Goal: Information Seeking & Learning: Learn about a topic

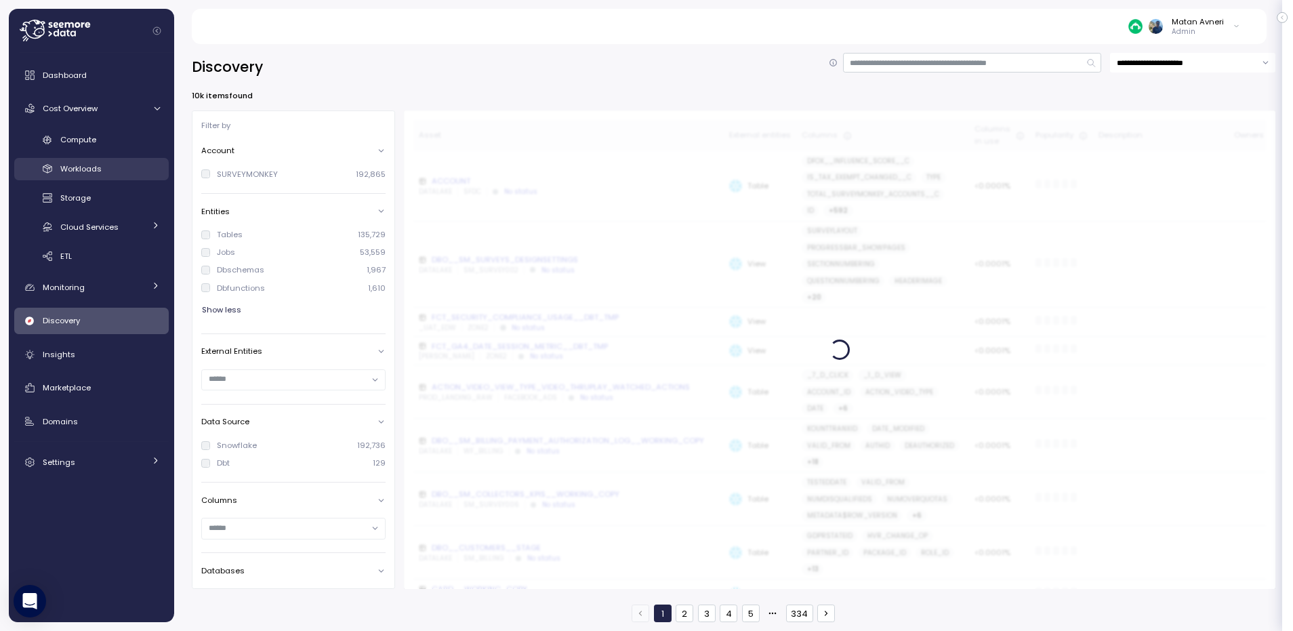
click at [89, 158] on link "Workloads" at bounding box center [91, 169] width 154 height 22
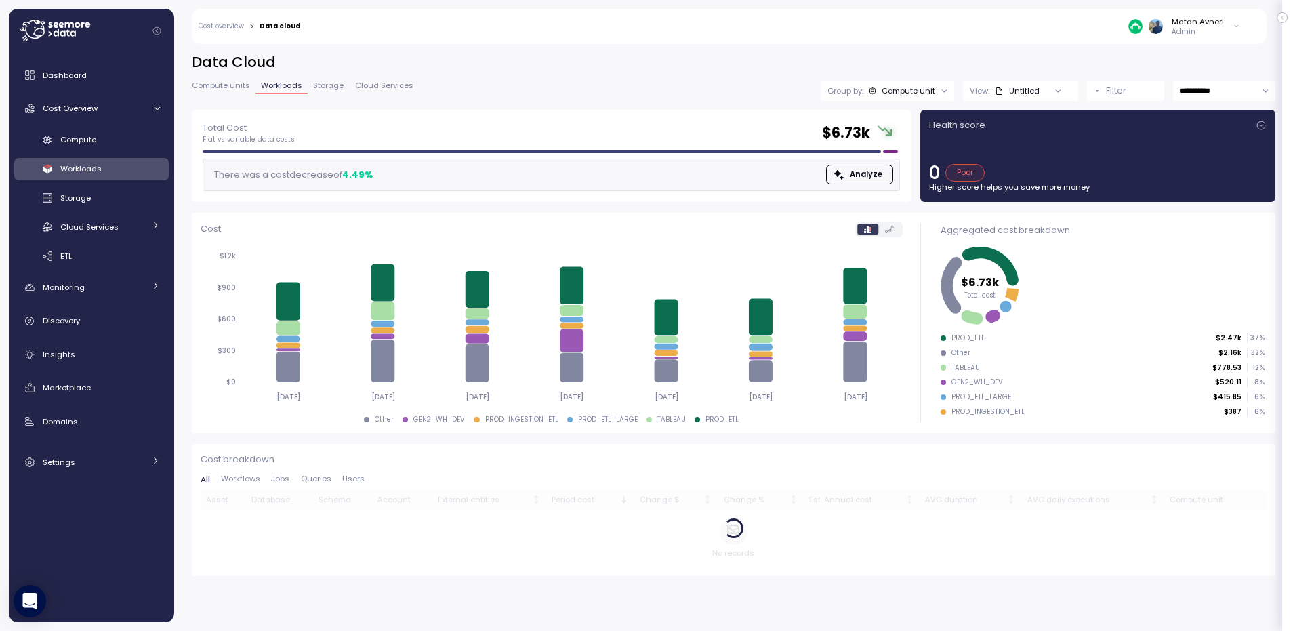
click at [1110, 92] on p "Filter" at bounding box center [1116, 91] width 20 height 14
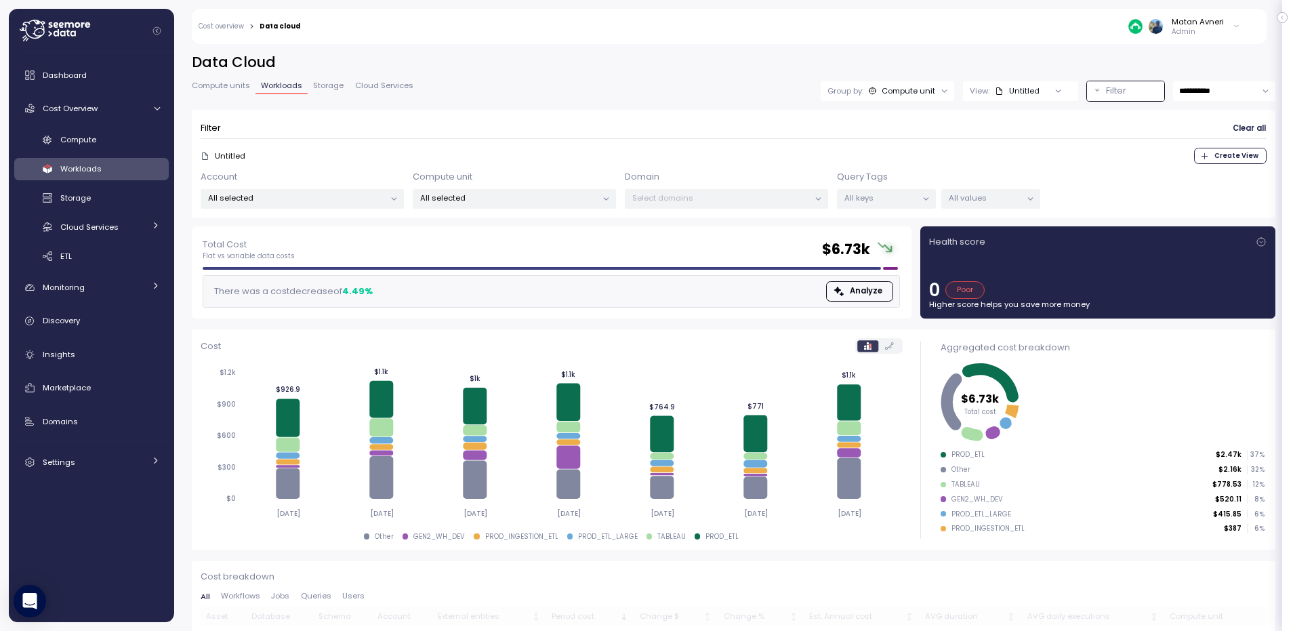
click at [980, 200] on p "All values" at bounding box center [984, 197] width 72 height 11
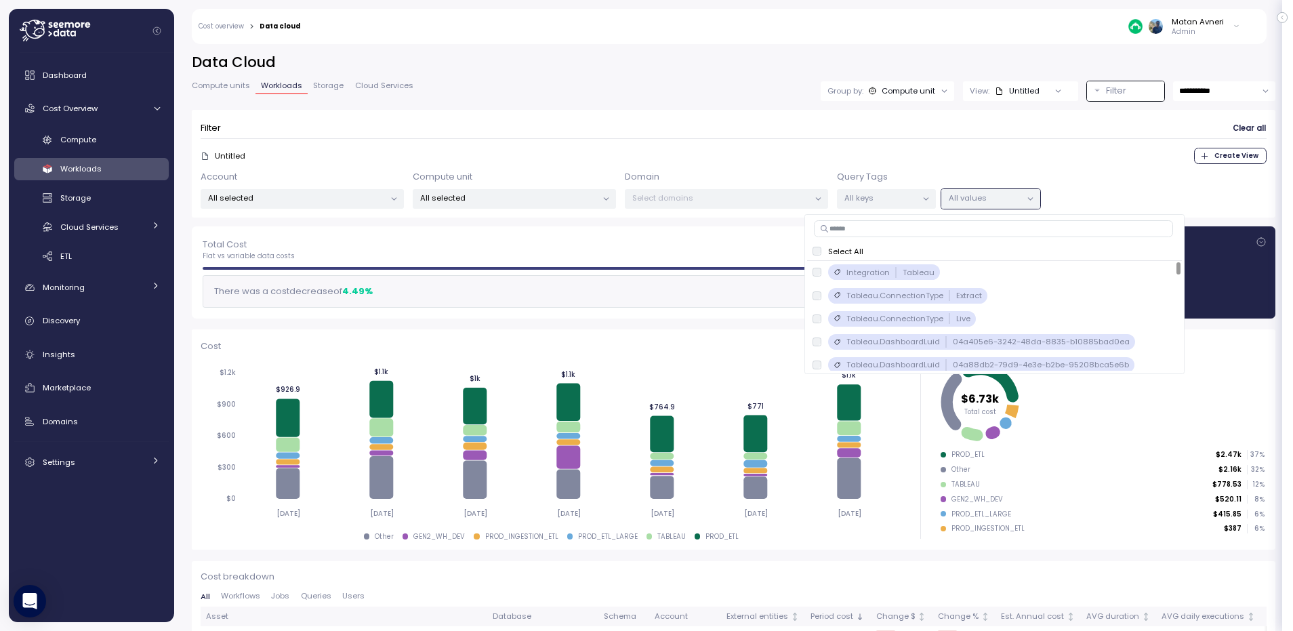
click at [904, 203] on p "All keys" at bounding box center [880, 197] width 72 height 11
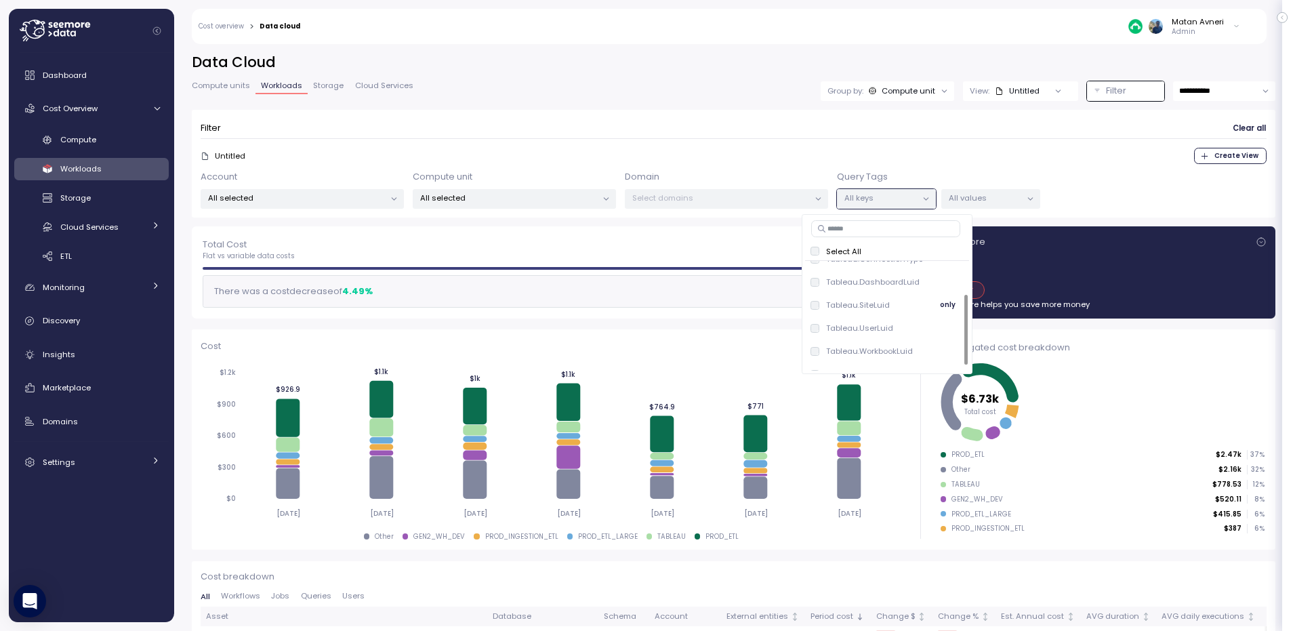
scroll to position [51, 0]
click at [901, 311] on div "Tableau.UserLuid only" at bounding box center [887, 313] width 154 height 16
click at [978, 204] on div "All values" at bounding box center [990, 199] width 99 height 20
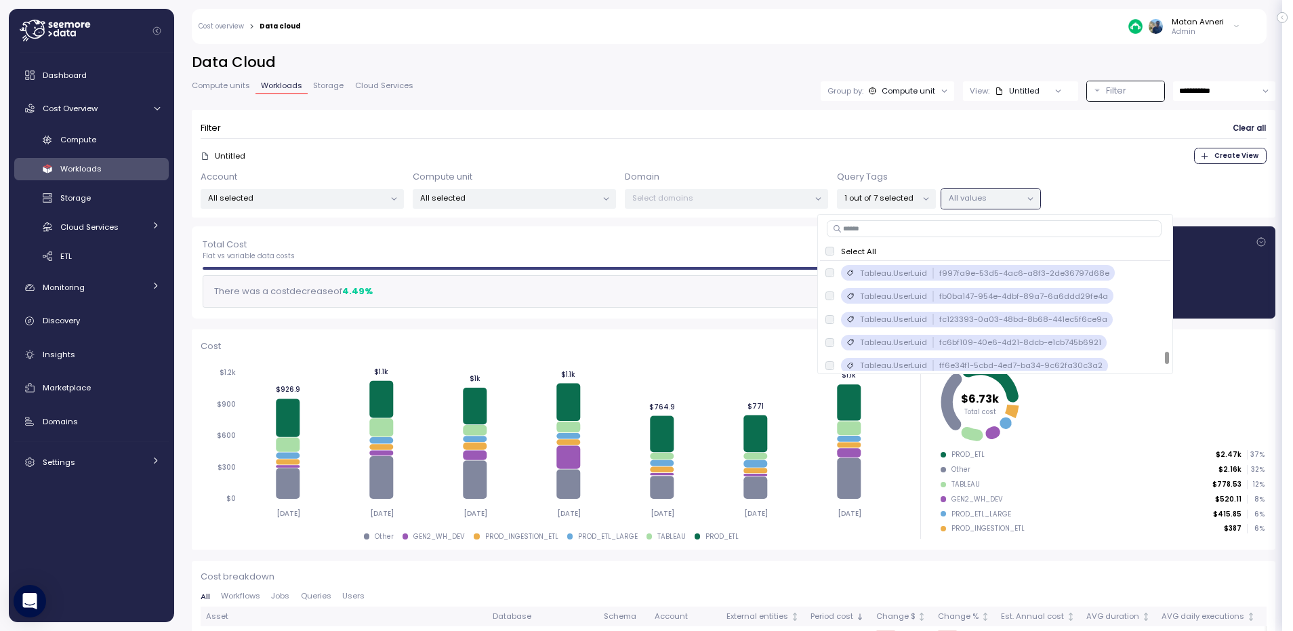
scroll to position [3889, 0]
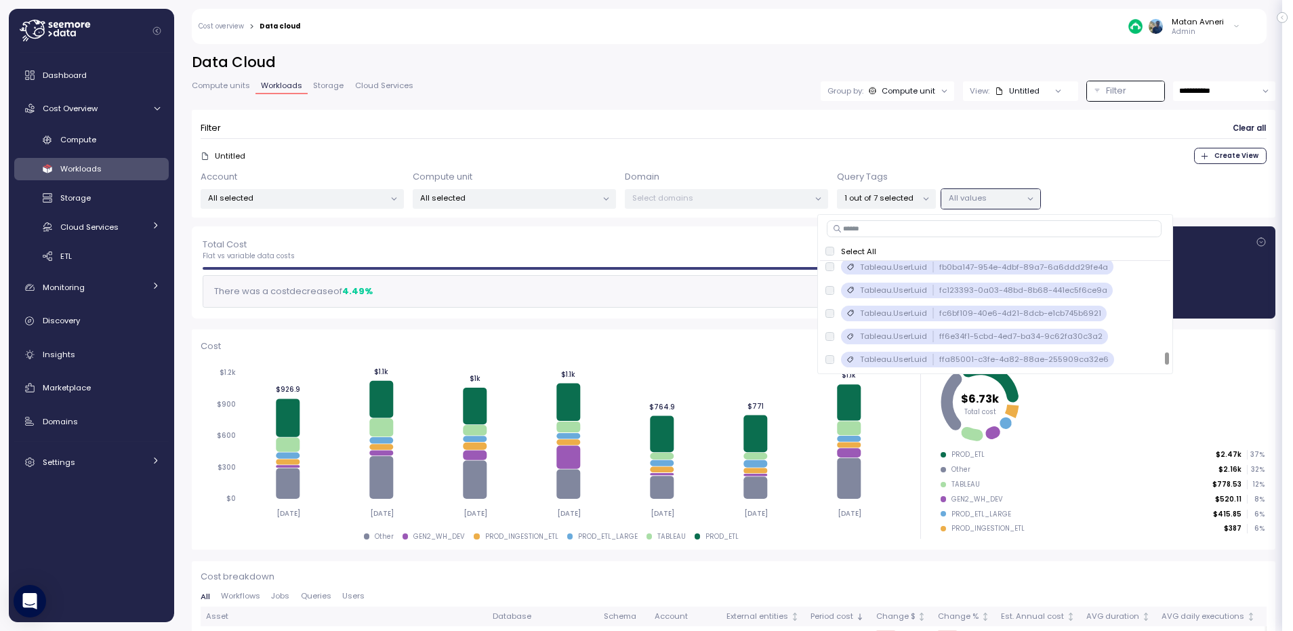
click at [907, 196] on p "1 out of 7 selected" at bounding box center [880, 197] width 72 height 11
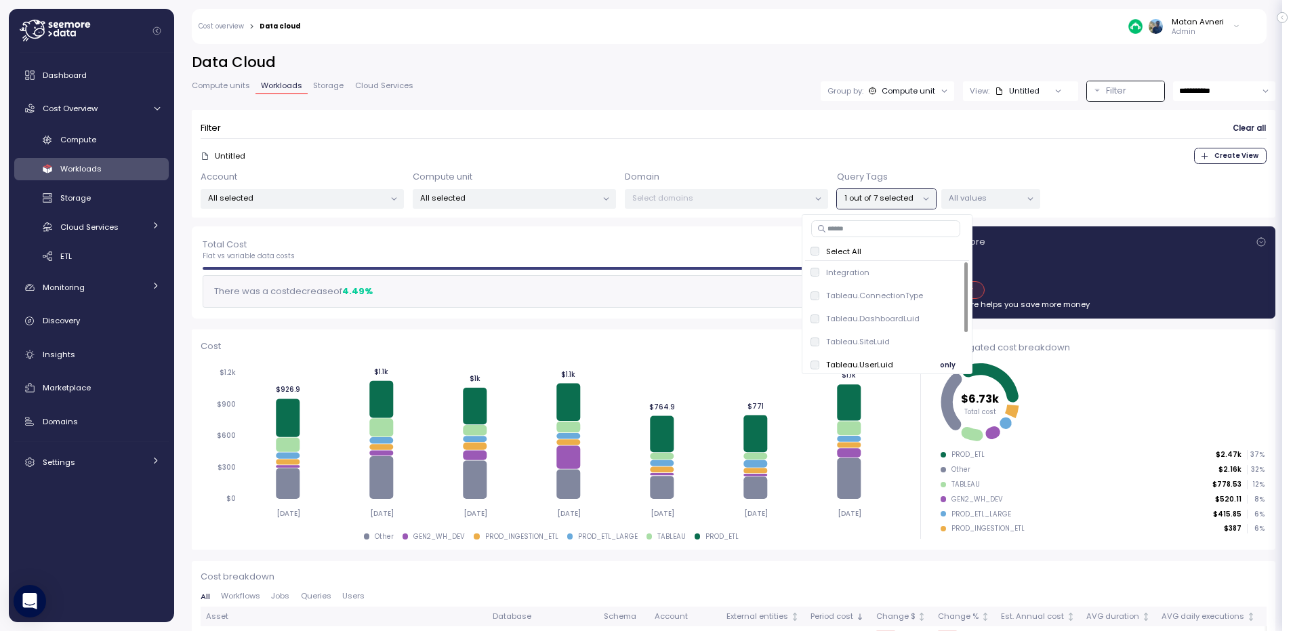
click at [882, 356] on div "Tableau.UserLuid only" at bounding box center [887, 364] width 154 height 16
click at [870, 275] on div "Integration only" at bounding box center [887, 272] width 154 height 16
click at [969, 207] on div "All values" at bounding box center [990, 199] width 99 height 20
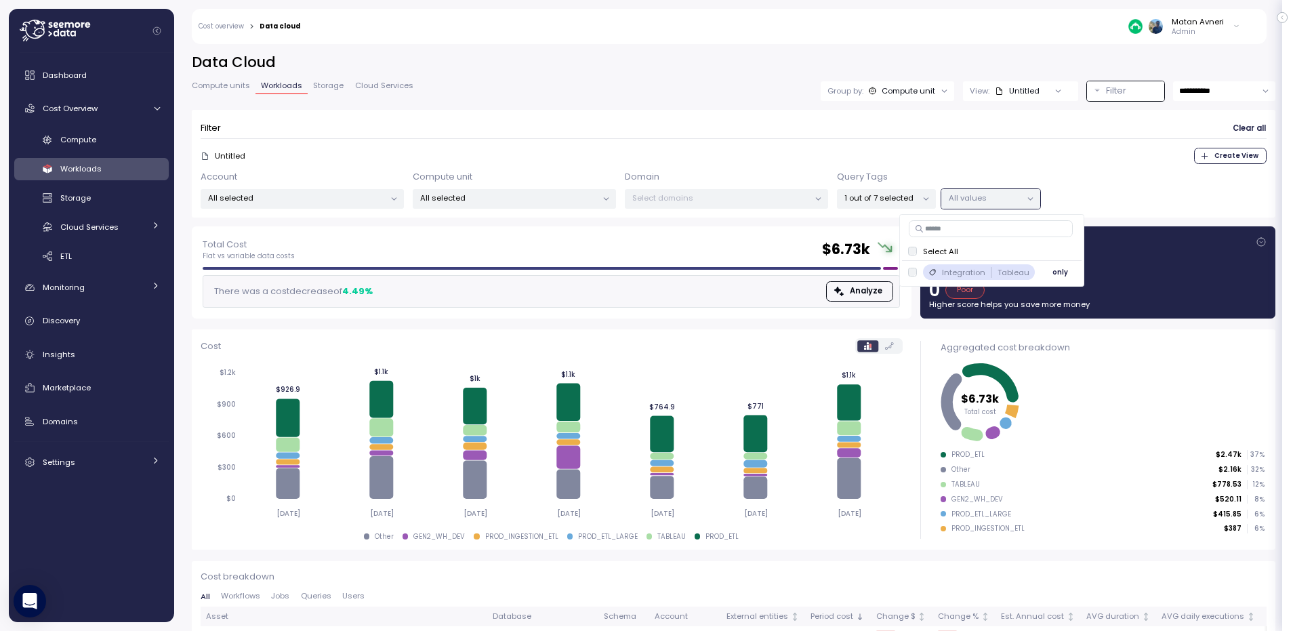
click at [966, 268] on p "Integration" at bounding box center [963, 272] width 43 height 11
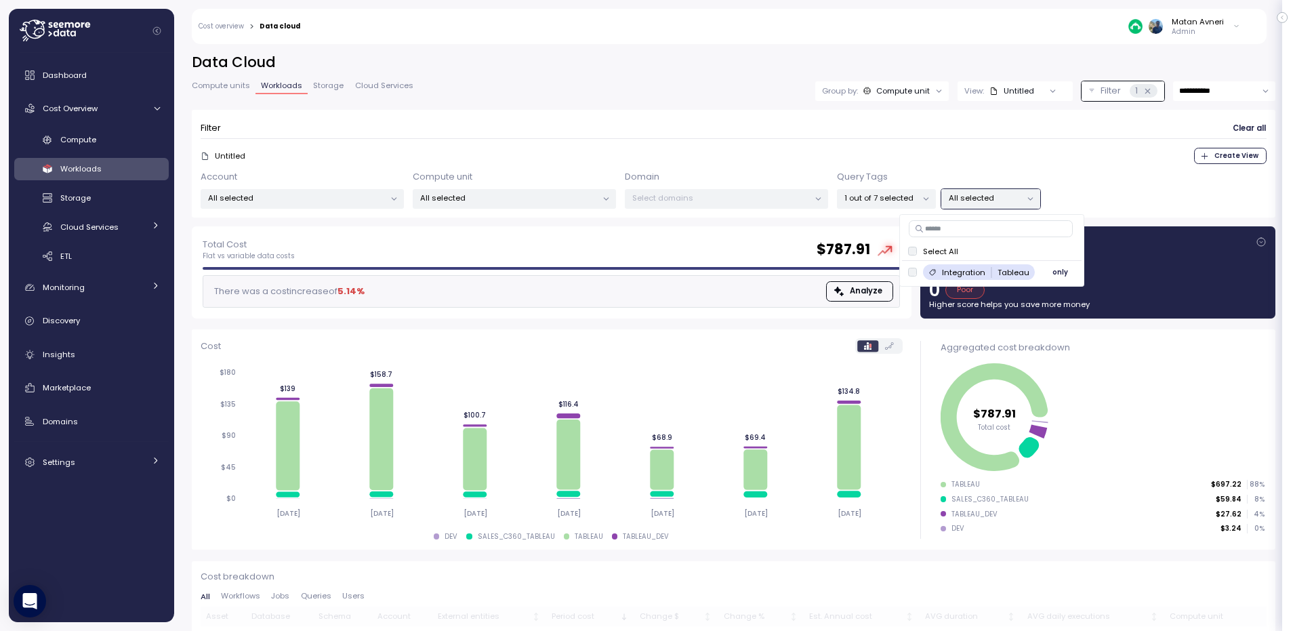
click at [986, 271] on div "Integration Tableau" at bounding box center [985, 272] width 87 height 11
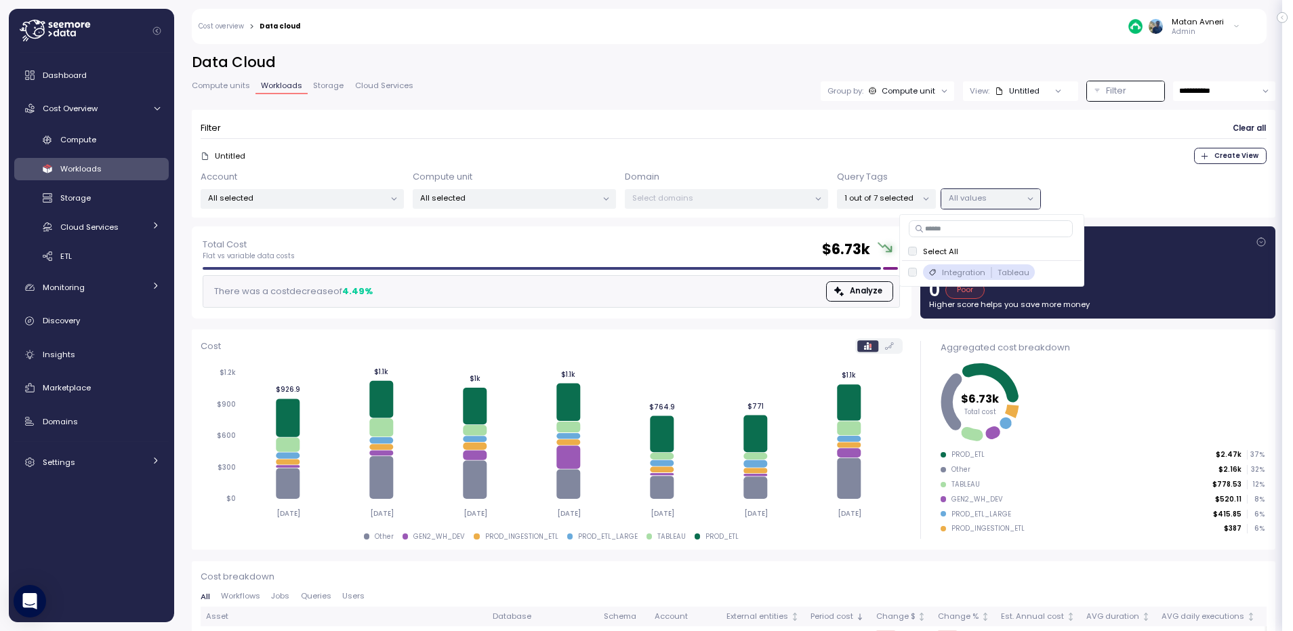
click at [1008, 140] on form "Filter Clear all Untitled Create View Account All selected Compute unit All sel…" at bounding box center [734, 164] width 1066 height 90
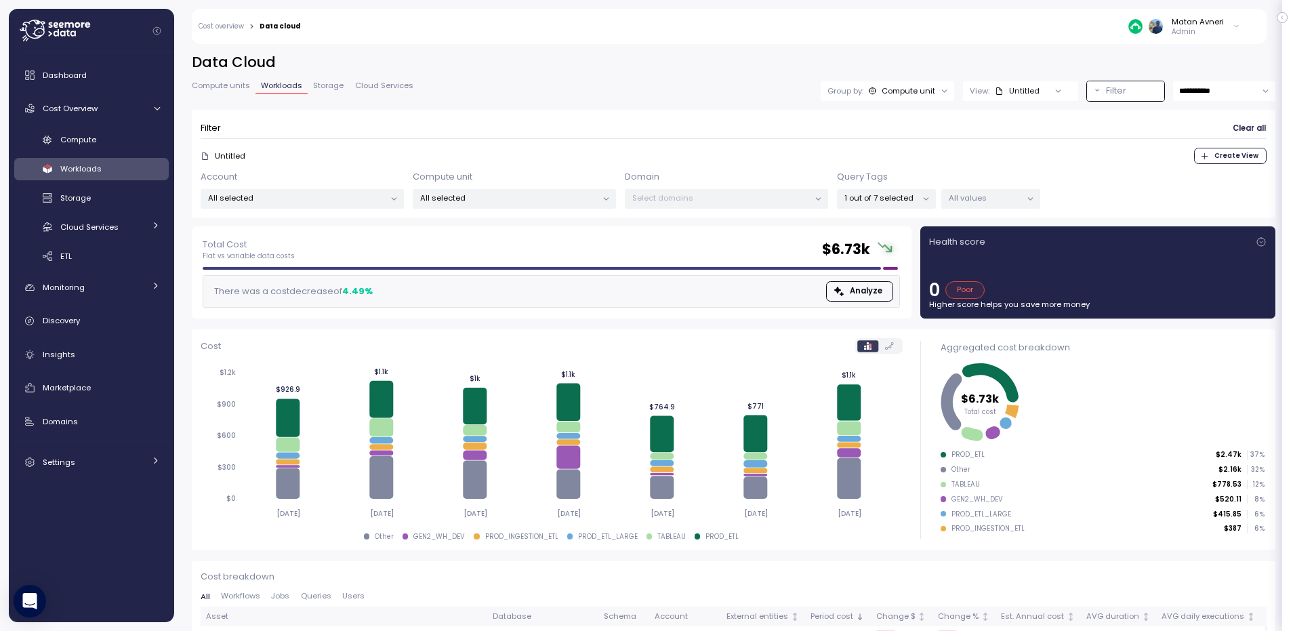
click at [297, 201] on p "All selected" at bounding box center [296, 197] width 177 height 11
click at [497, 198] on p "All selected" at bounding box center [508, 197] width 177 height 11
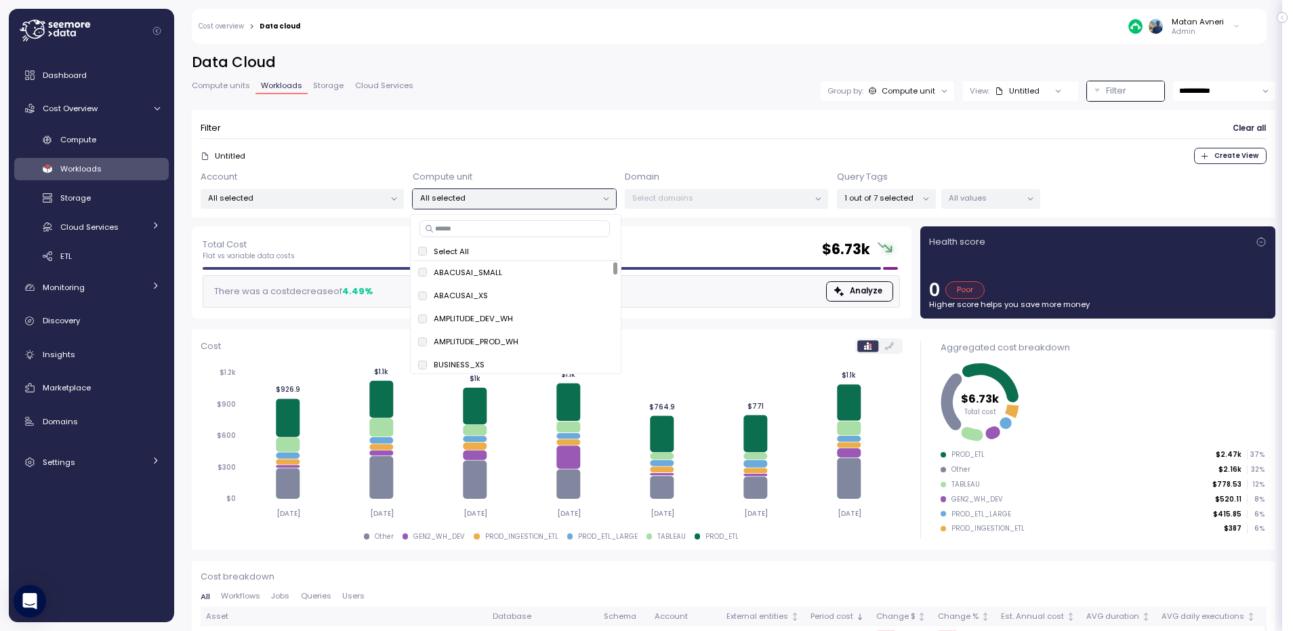
click at [894, 205] on div "1 out of 7 selected" at bounding box center [886, 199] width 99 height 20
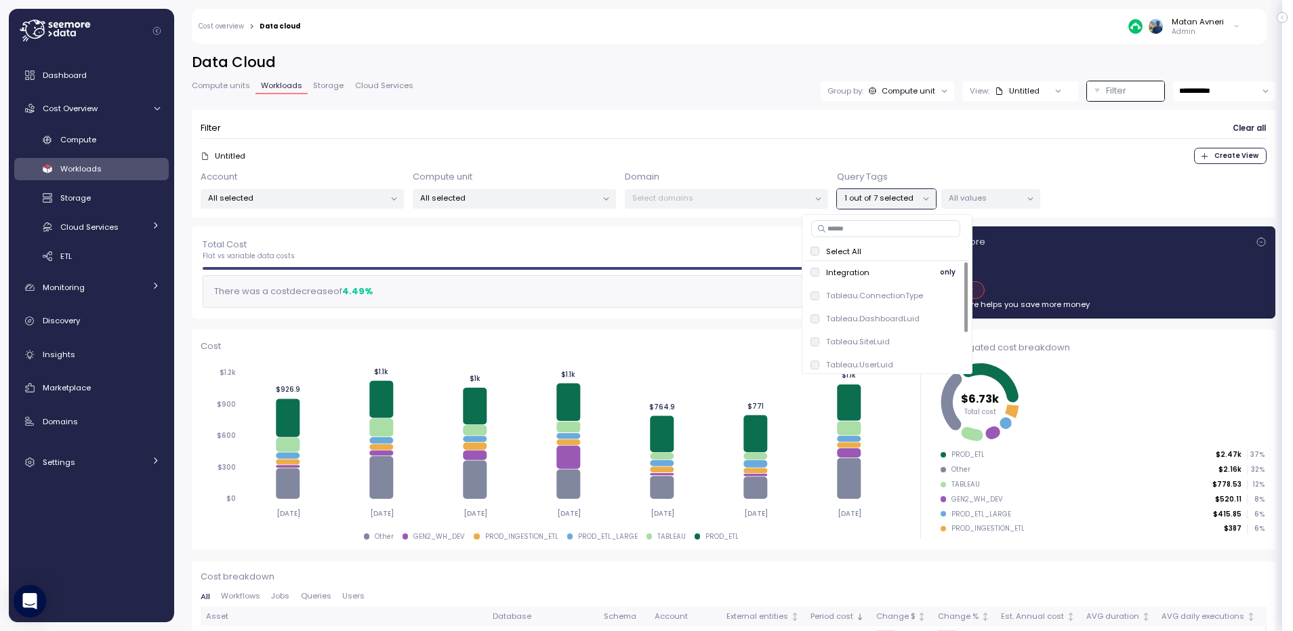
click at [868, 267] on div "Integration only" at bounding box center [887, 272] width 154 height 16
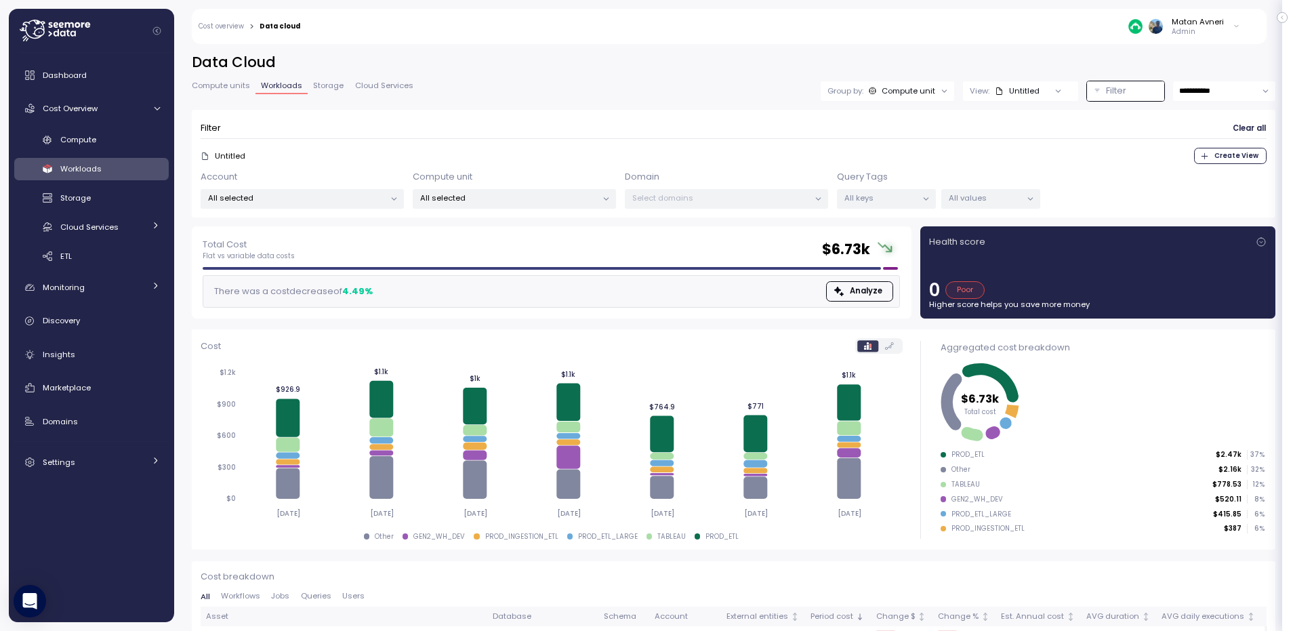
click at [201, 89] on span "Compute units" at bounding box center [221, 85] width 58 height 7
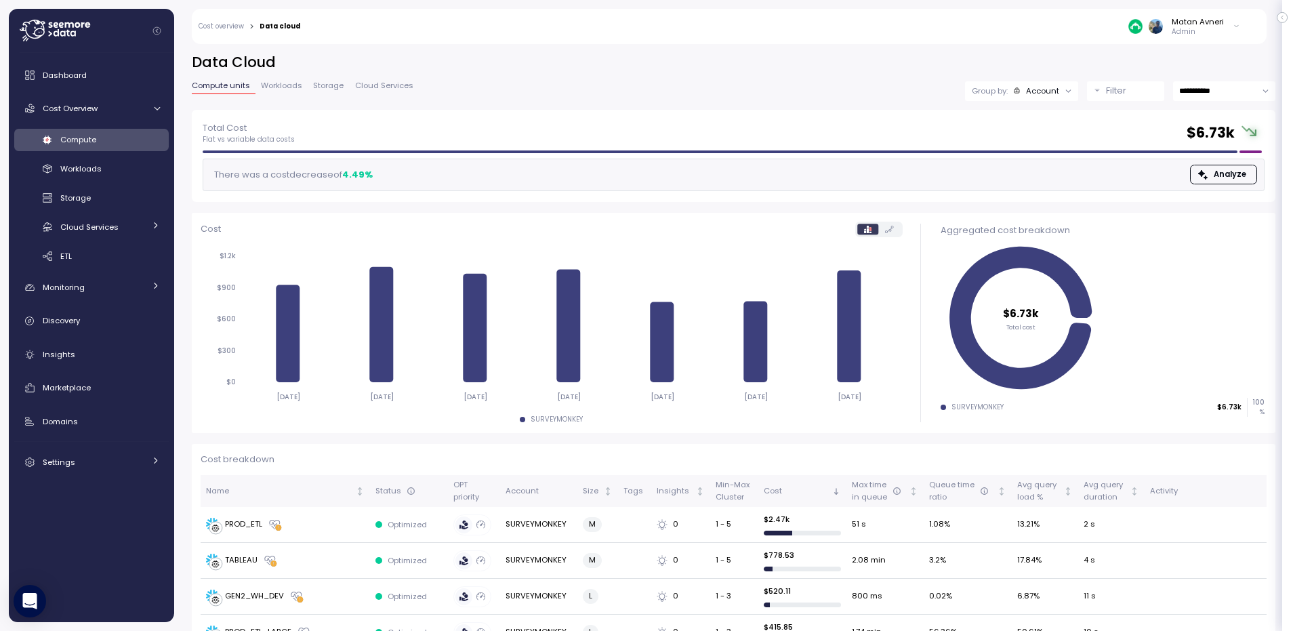
click at [1141, 93] on div "Filter" at bounding box center [1131, 91] width 51 height 14
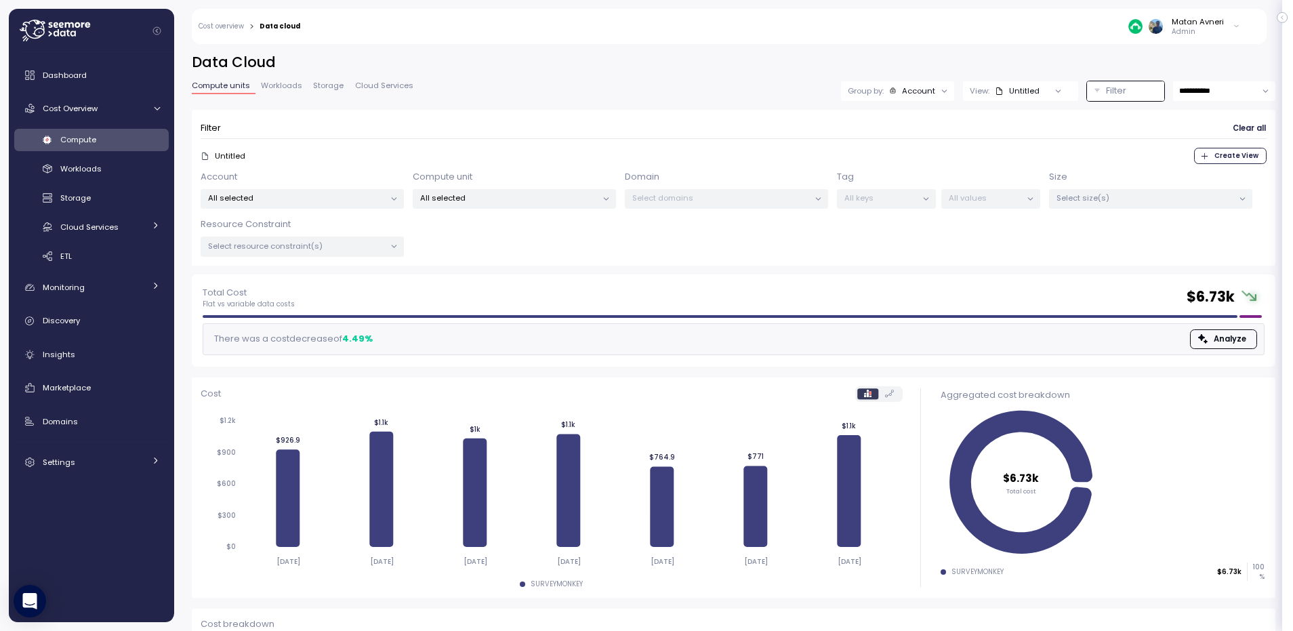
click at [915, 98] on div "Group by: Account" at bounding box center [897, 91] width 113 height 20
click at [899, 181] on div "Tags" at bounding box center [886, 189] width 81 height 16
click at [318, 86] on span "Storage" at bounding box center [328, 85] width 30 height 7
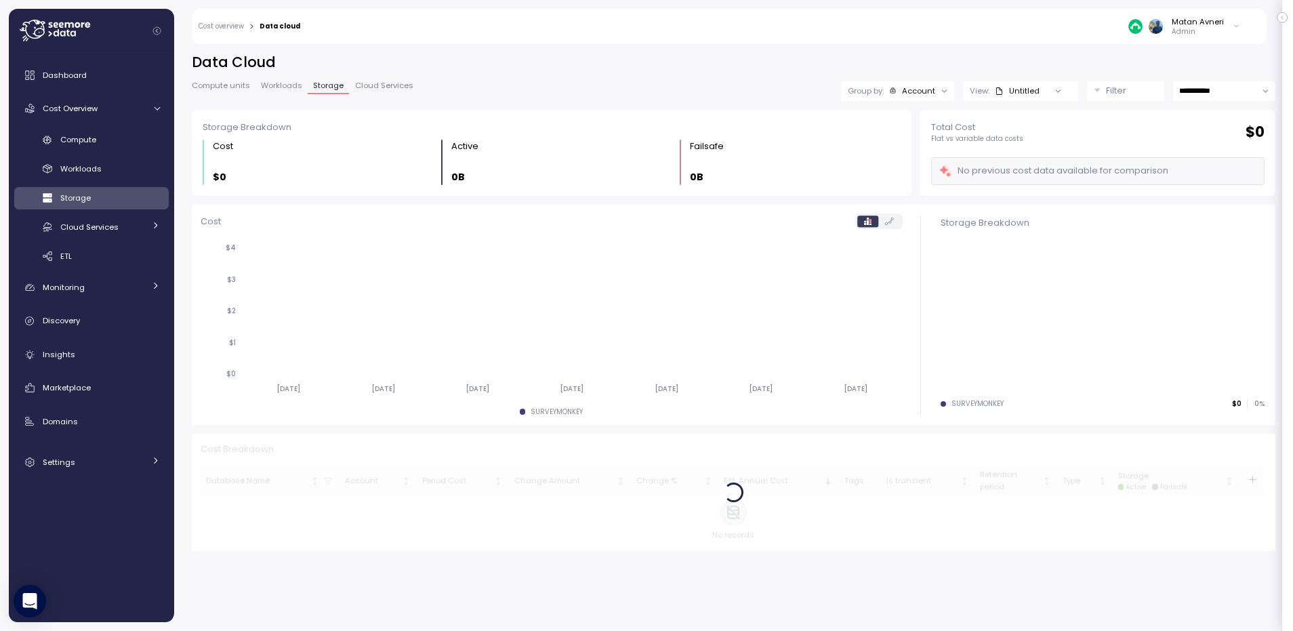
click at [1020, 91] on div "Untitled" at bounding box center [1016, 90] width 45 height 11
click at [878, 91] on div "Group by: Account" at bounding box center [891, 90] width 88 height 11
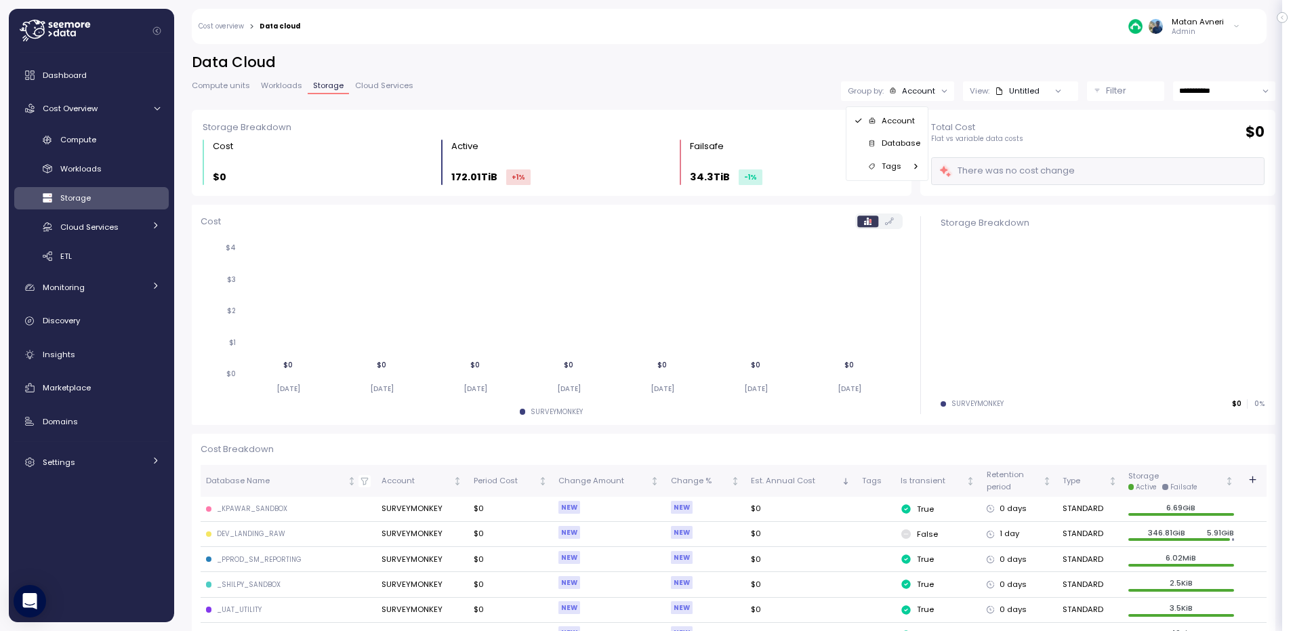
click at [887, 171] on p "Tags" at bounding box center [891, 166] width 20 height 11
click at [551, 53] on h2 "Data Cloud" at bounding box center [733, 63] width 1083 height 20
click at [1202, 27] on p "Admin" at bounding box center [1197, 31] width 52 height 9
click at [1164, 190] on label "Disable API cache" at bounding box center [1172, 191] width 77 height 11
click at [945, 26] on div "Matan Avneri Admin" at bounding box center [779, 26] width 940 height 35
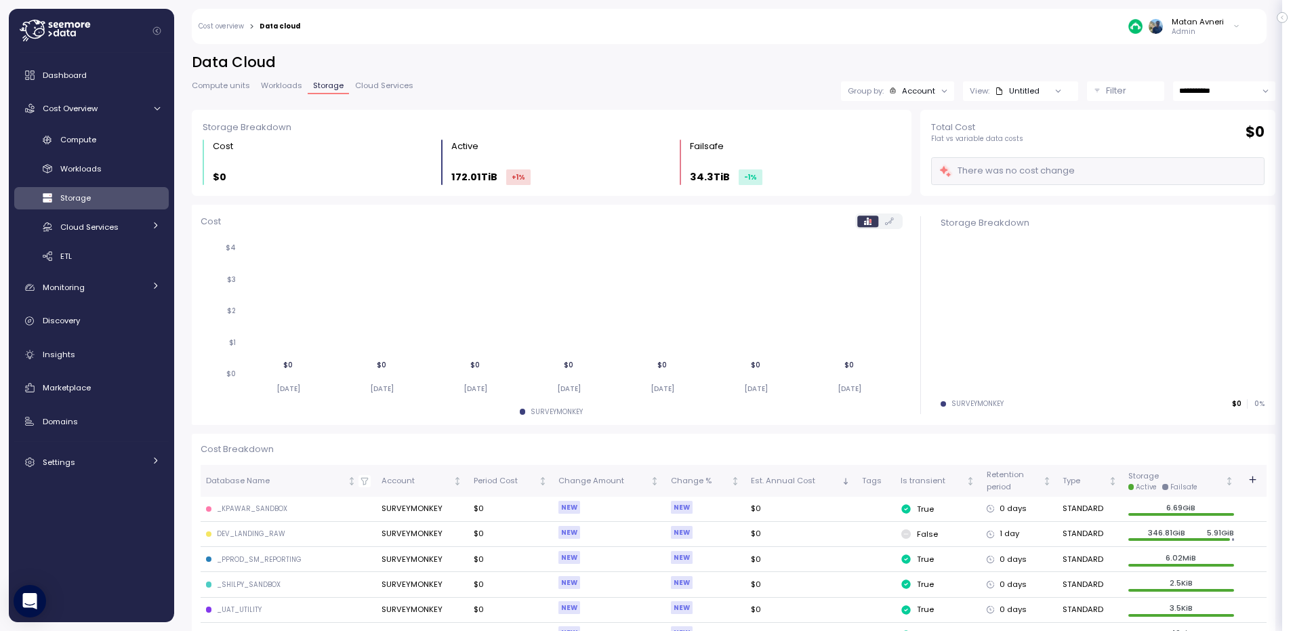
click at [1193, 94] on input "**********" at bounding box center [1224, 91] width 102 height 20
click at [1199, 169] on span "Last 14 days" at bounding box center [1192, 174] width 47 height 12
type input "**********"
click at [1139, 95] on div "Filter" at bounding box center [1131, 91] width 51 height 14
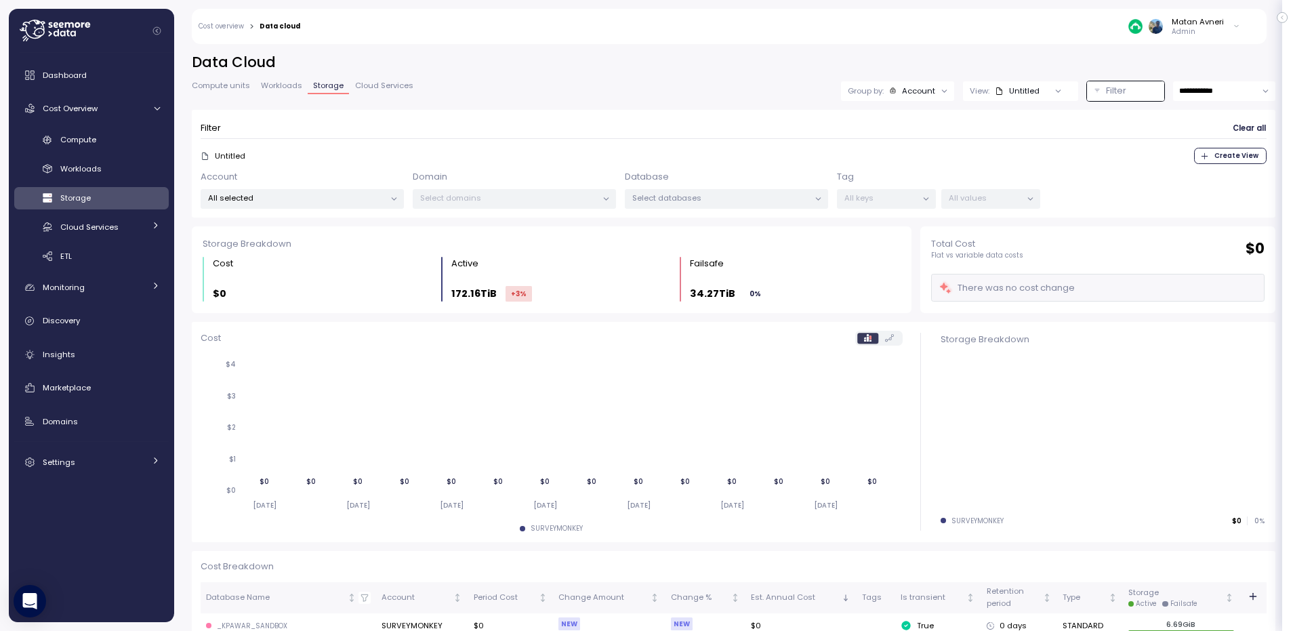
click at [285, 87] on span "Workloads" at bounding box center [281, 85] width 41 height 7
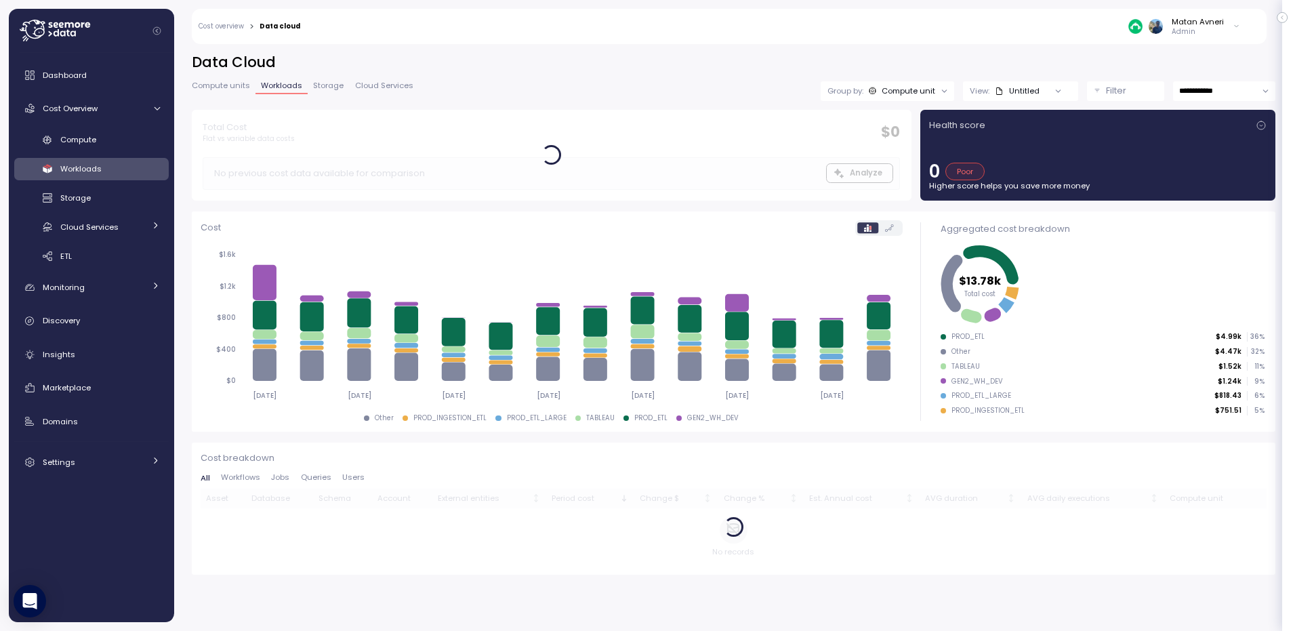
click at [317, 83] on span "Storage" at bounding box center [328, 85] width 30 height 7
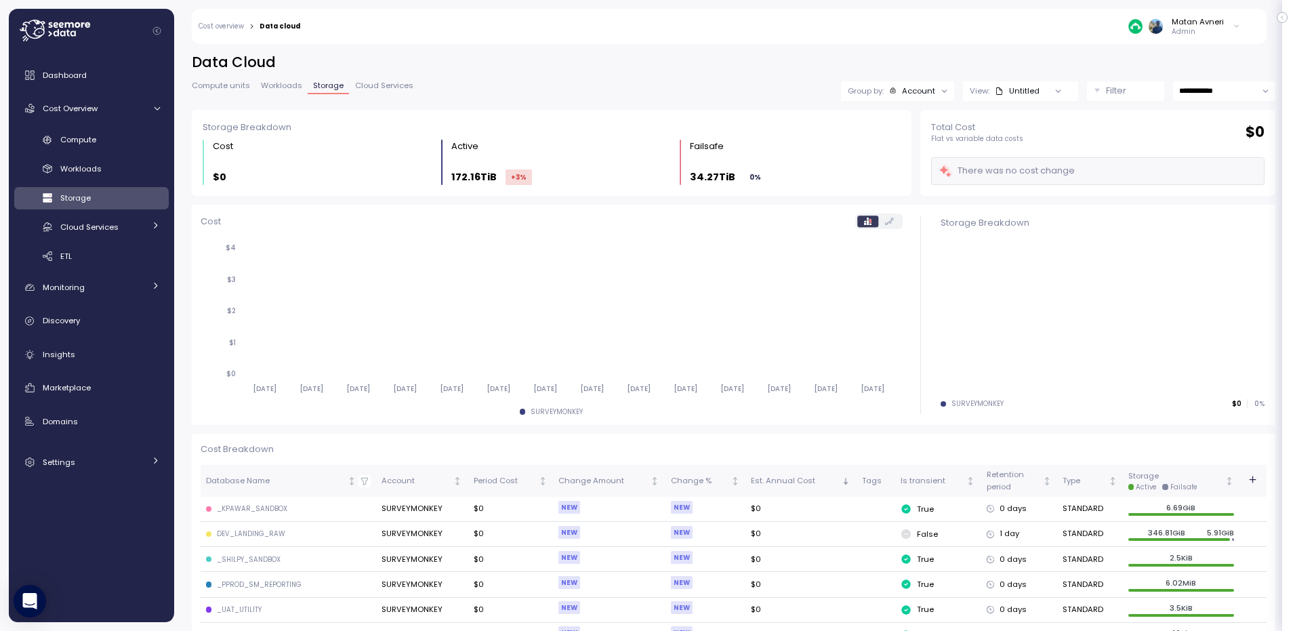
click at [545, 100] on div "**********" at bounding box center [733, 81] width 1083 height 57
click at [1187, 95] on input "**********" at bounding box center [1224, 91] width 102 height 20
click at [1190, 157] on span "Last 7 days" at bounding box center [1191, 156] width 44 height 12
type input "**********"
click at [83, 383] on span "Marketplace" at bounding box center [67, 387] width 48 height 11
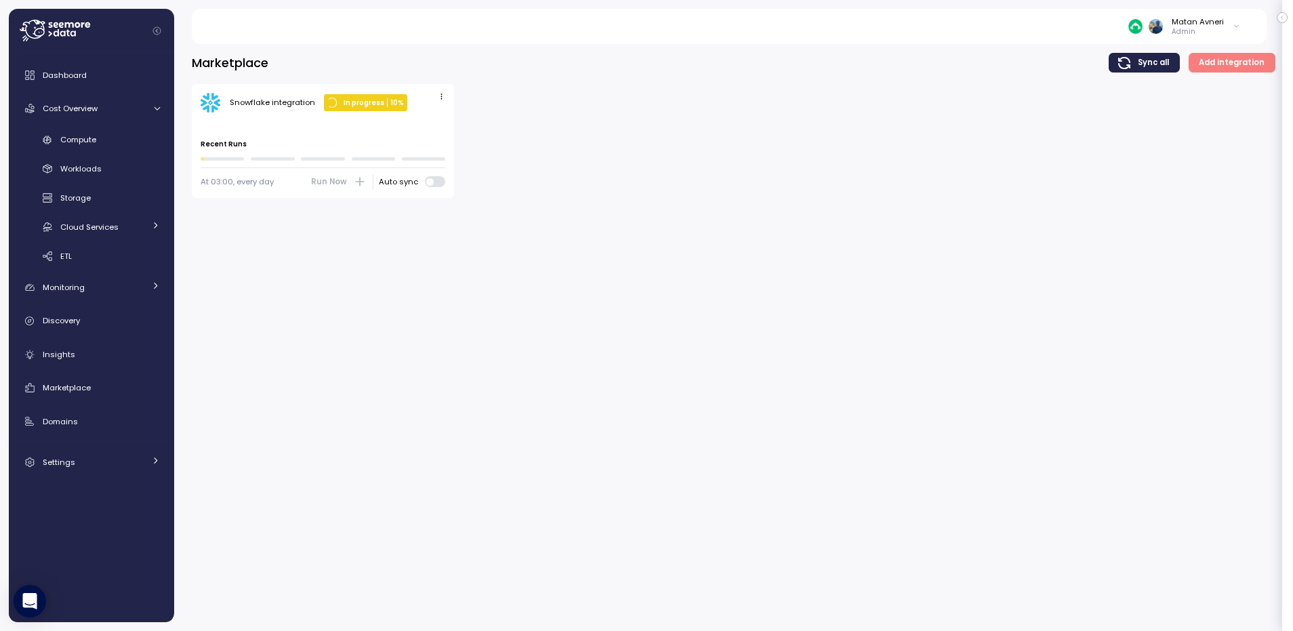
click at [438, 100] on icon "button" at bounding box center [441, 96] width 9 height 9
click at [437, 120] on div "Edit" at bounding box center [427, 123] width 24 height 12
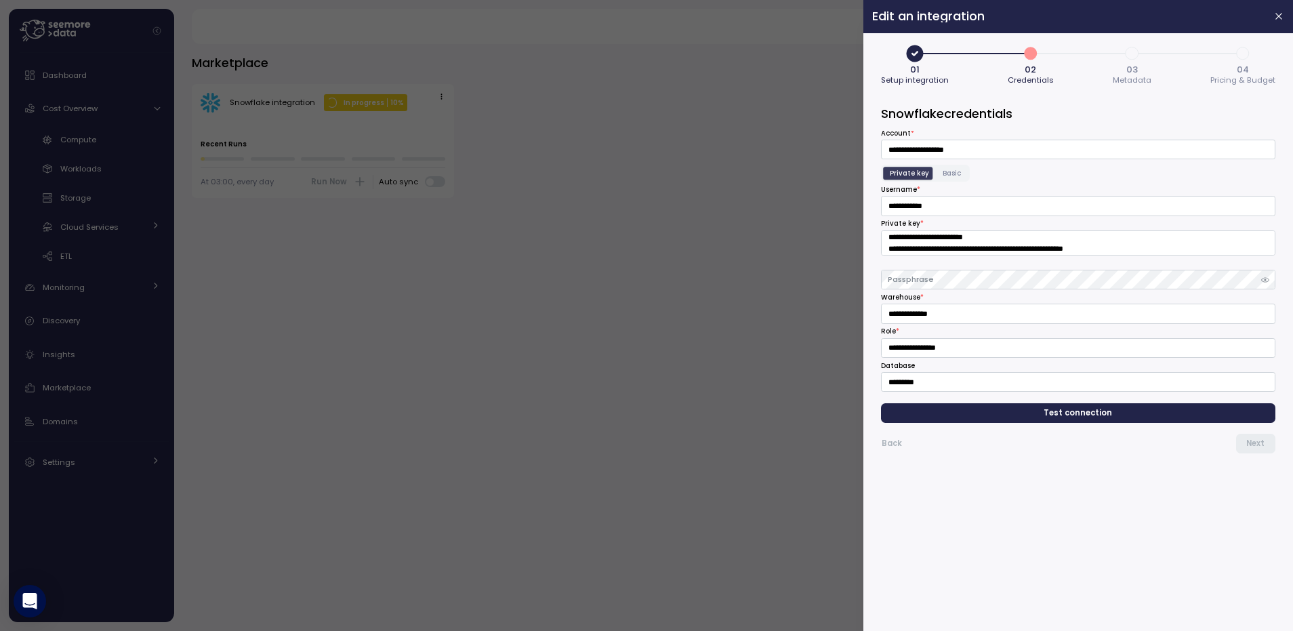
click at [1129, 55] on span "3" at bounding box center [1131, 53] width 23 height 23
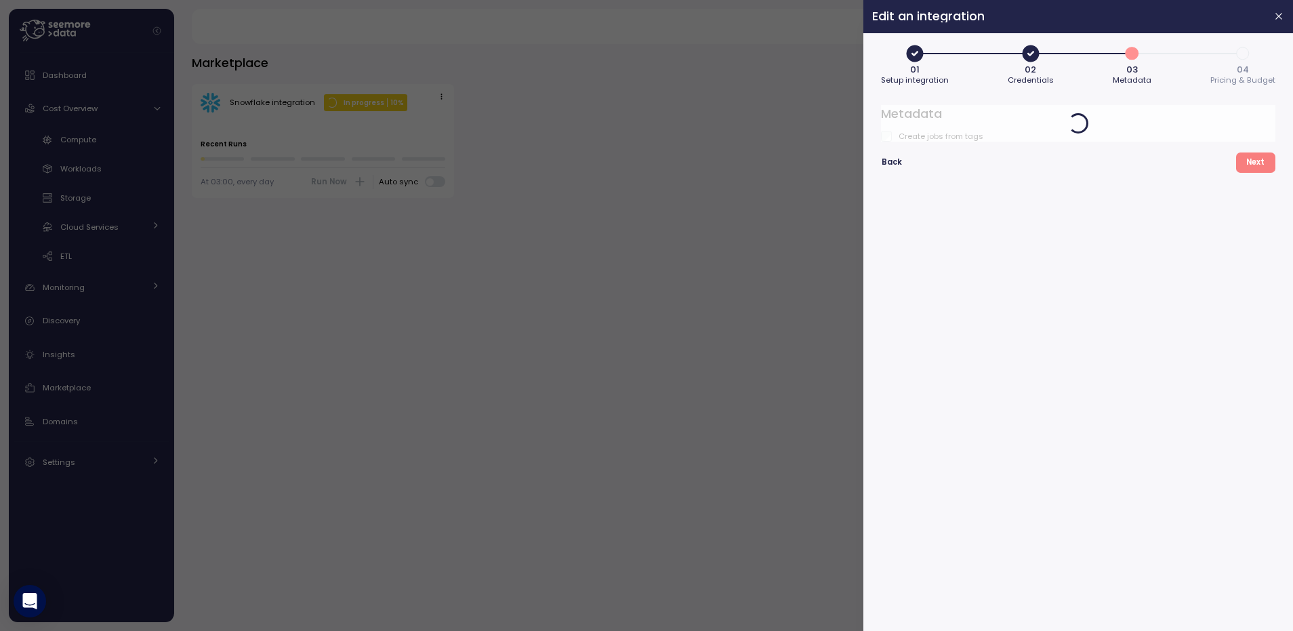
click at [1233, 54] on span "4" at bounding box center [1242, 53] width 23 height 23
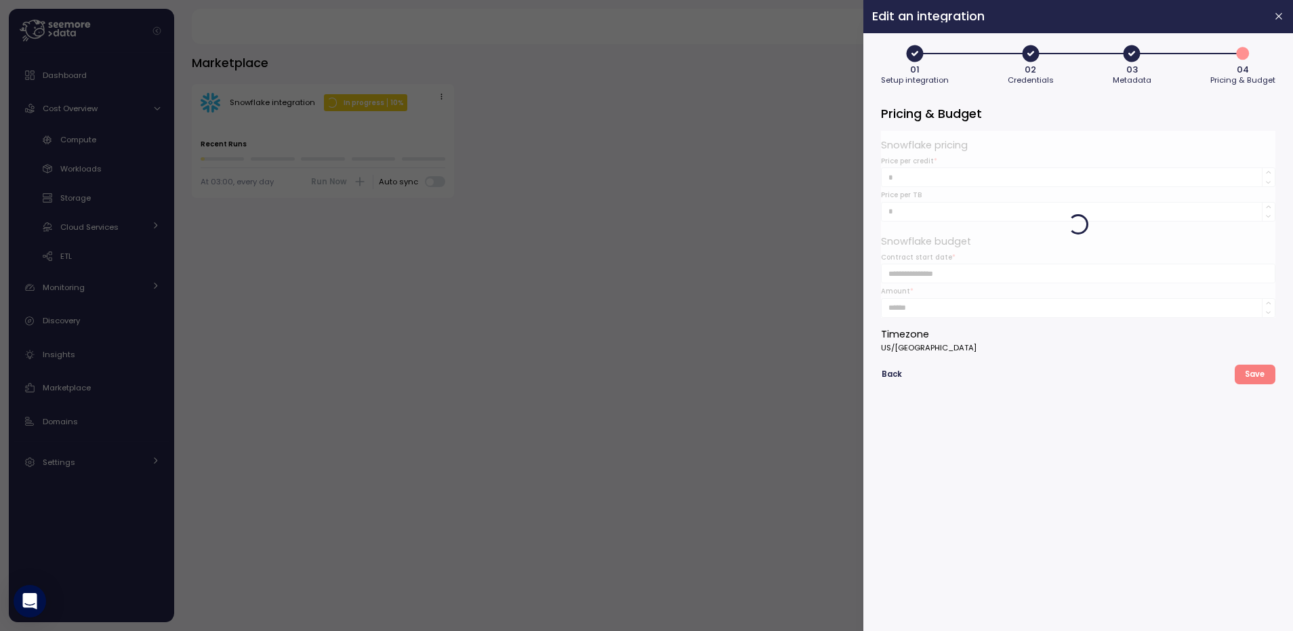
type button "3"
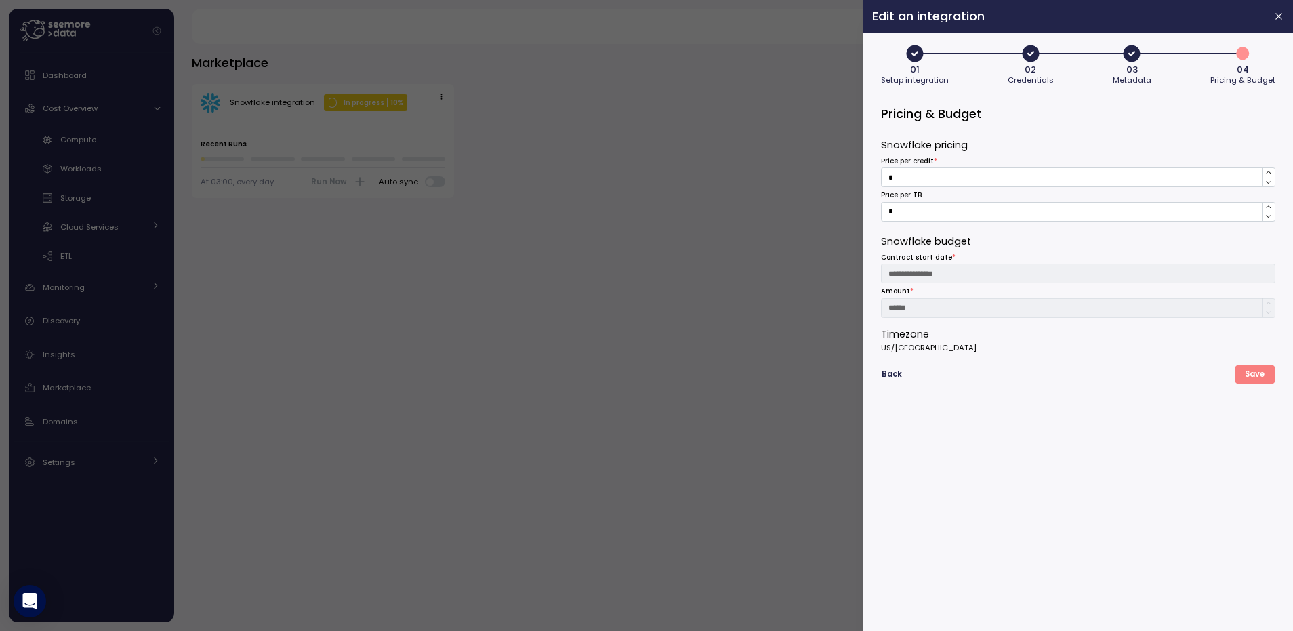
click at [910, 194] on div "**********" at bounding box center [1078, 224] width 394 height 187
click at [79, 156] on div at bounding box center [646, 315] width 1293 height 631
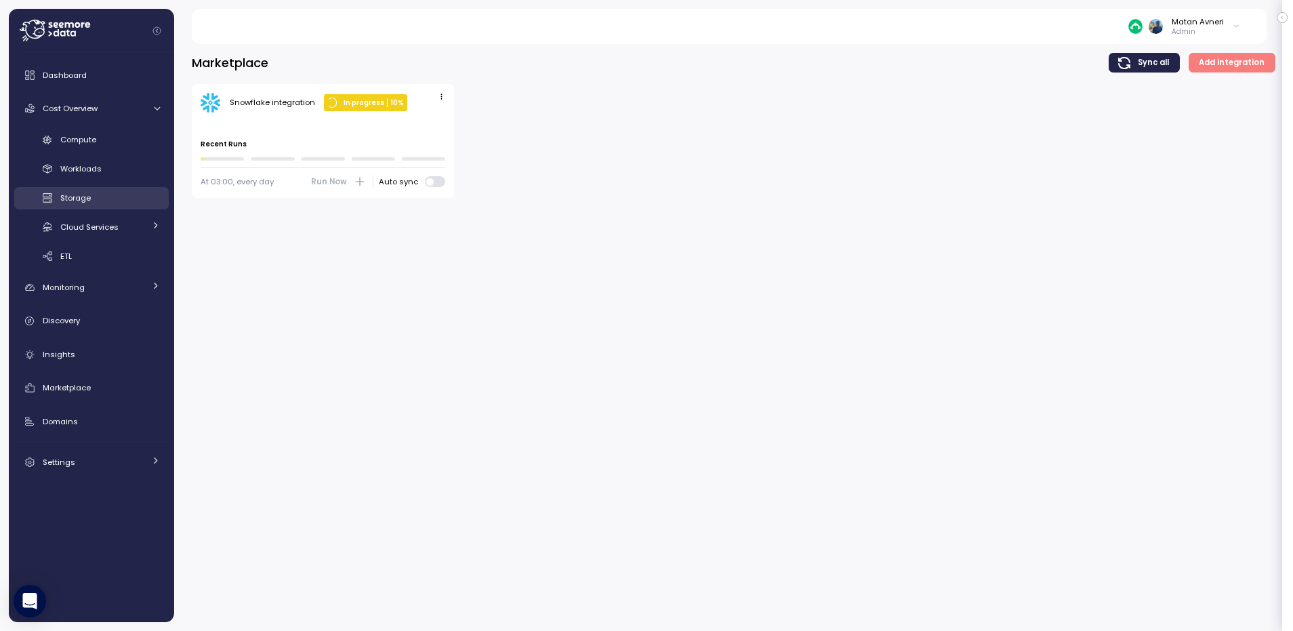
click at [72, 203] on div "Storage" at bounding box center [110, 198] width 100 height 14
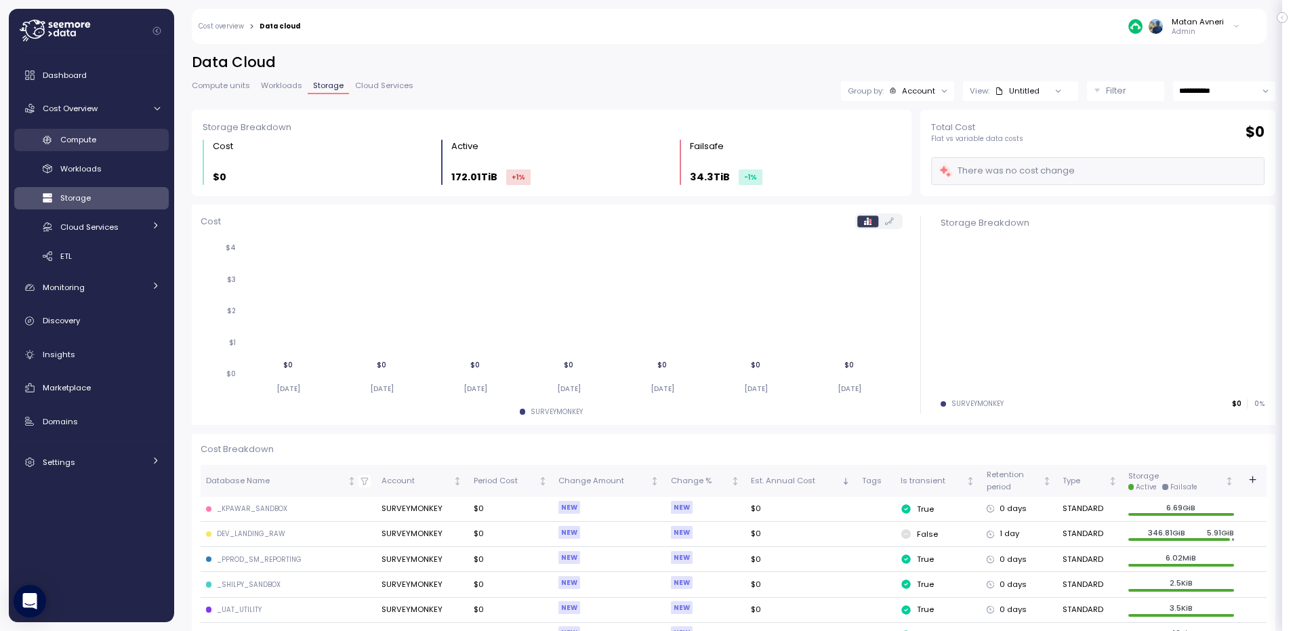
click at [69, 146] on div "Compute" at bounding box center [110, 140] width 100 height 14
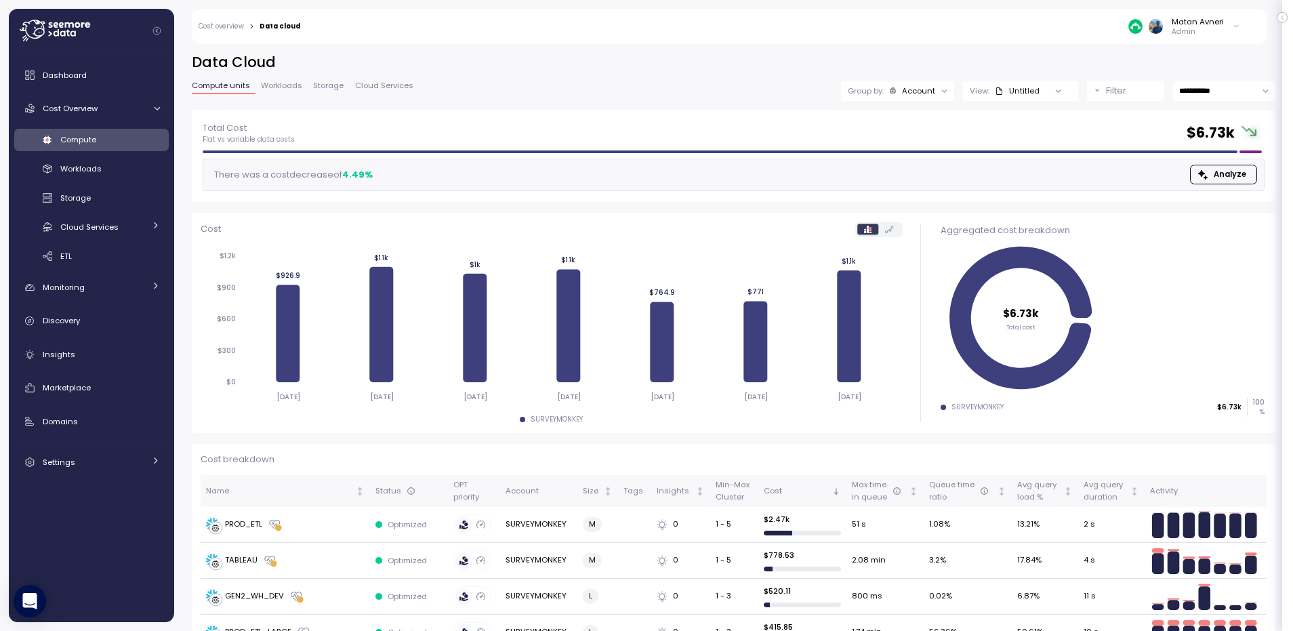
click at [410, 81] on div "**********" at bounding box center [733, 91] width 1083 height 20
click at [399, 82] on span "Cloud Services" at bounding box center [384, 85] width 58 height 7
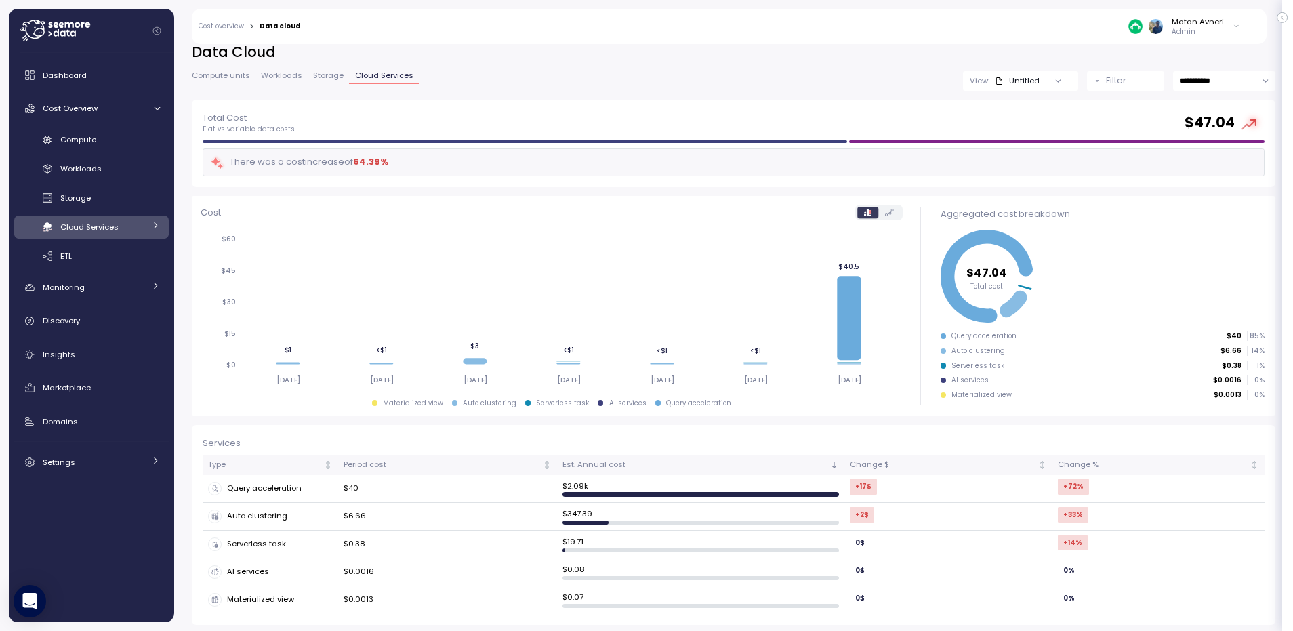
scroll to position [13, 0]
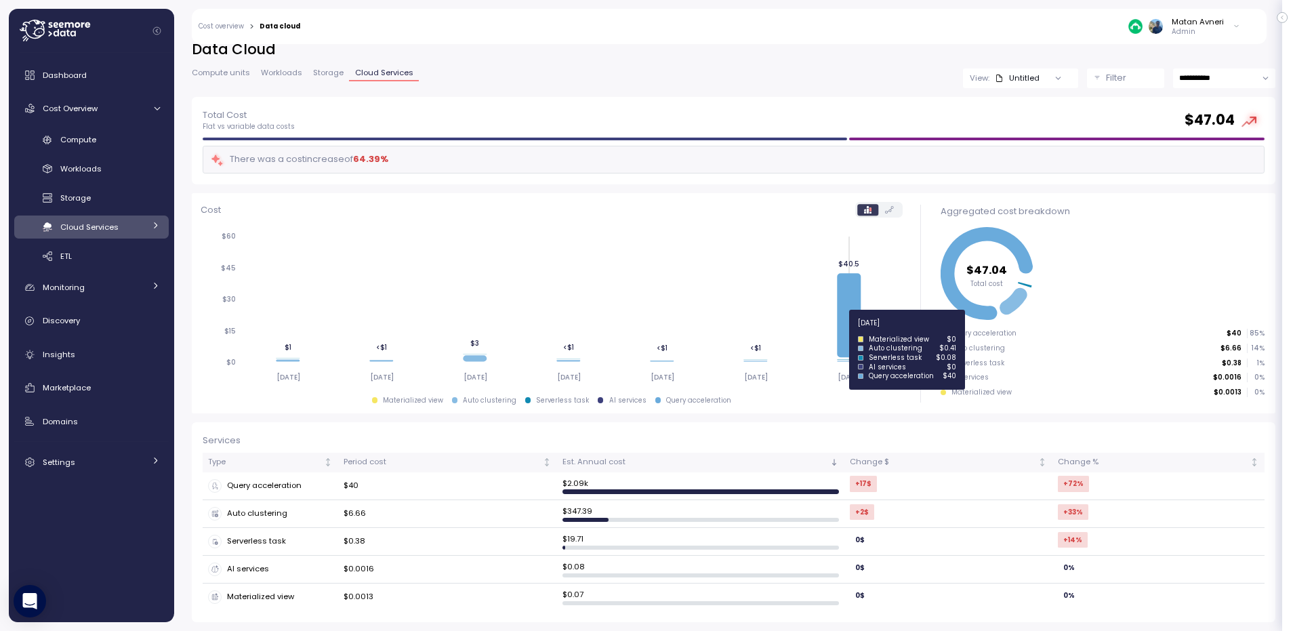
click at [845, 331] on icon at bounding box center [849, 315] width 24 height 84
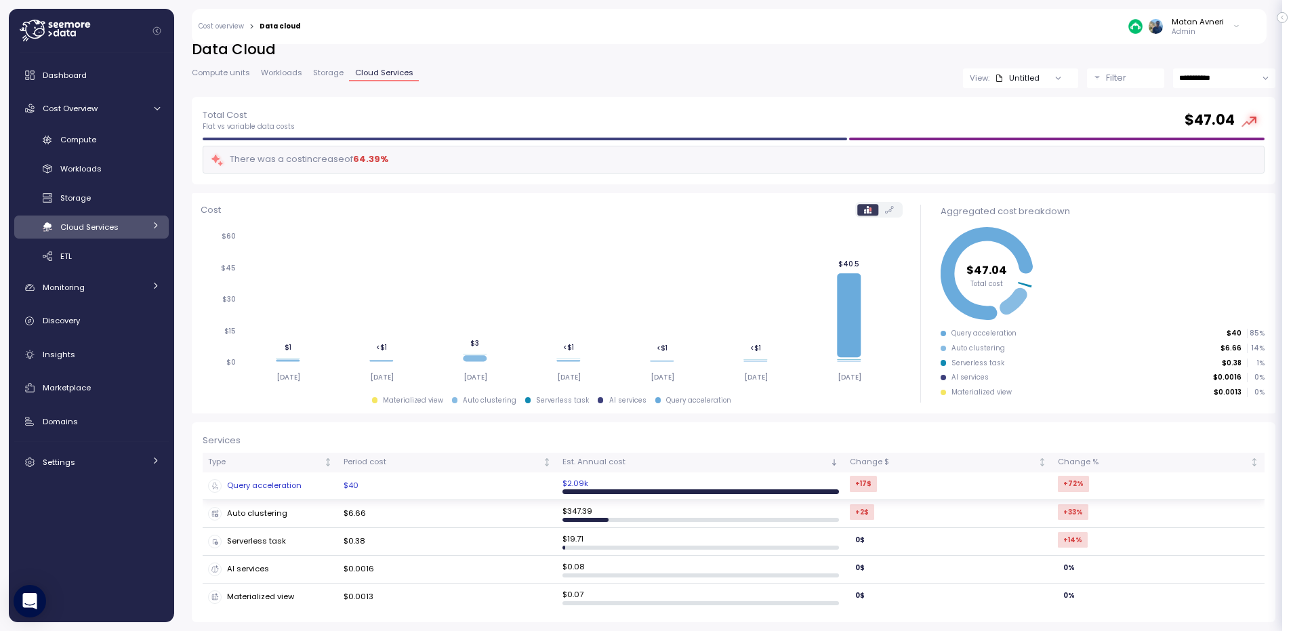
click at [232, 482] on div "Query acceleration" at bounding box center [270, 486] width 125 height 14
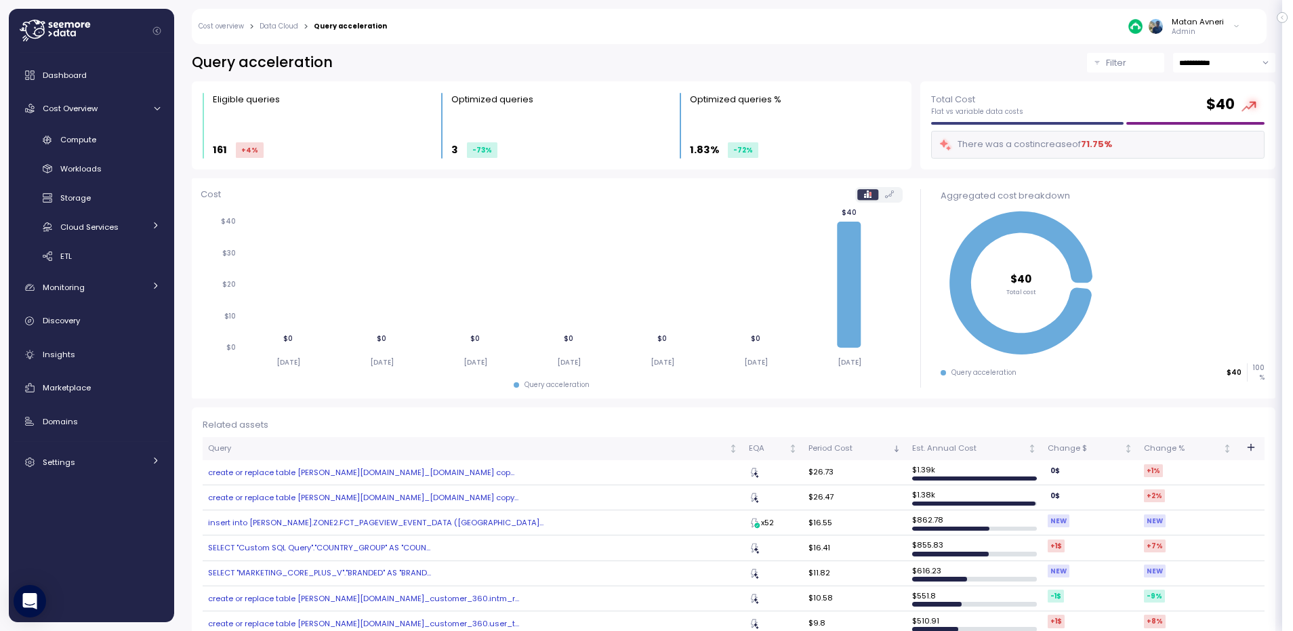
click at [350, 476] on div "create or replace table [PERSON_NAME][DOMAIN_NAME]_[DOMAIN_NAME] cop..." at bounding box center [473, 472] width 530 height 11
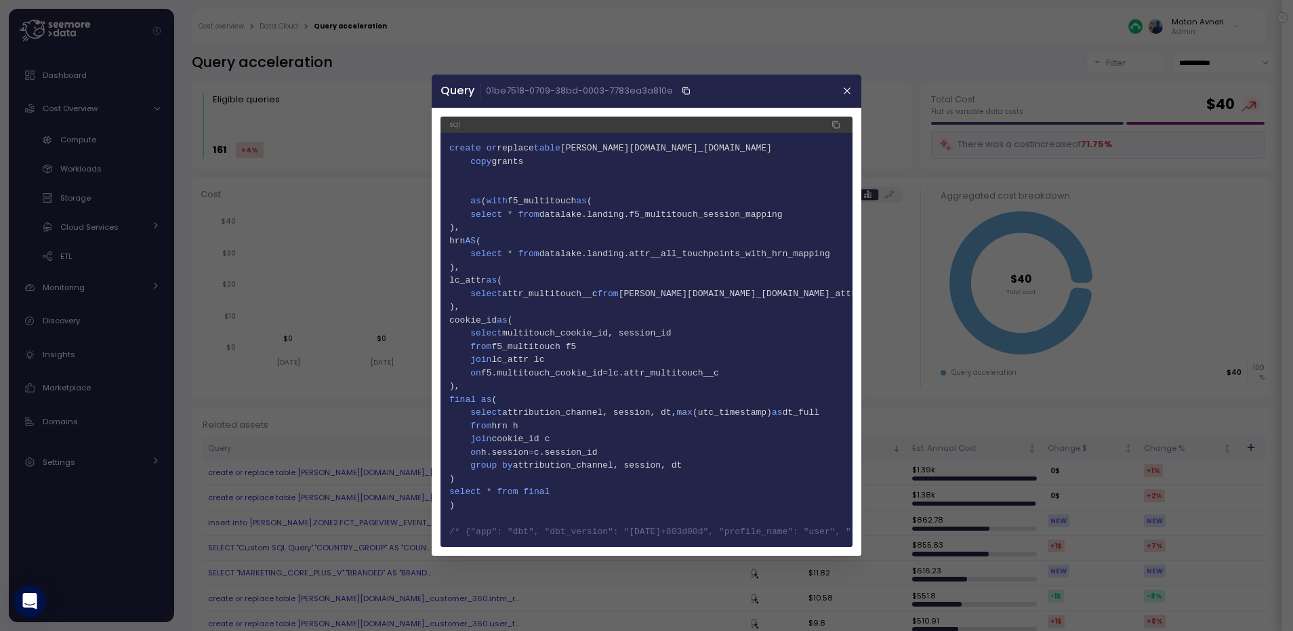
click at [253, 285] on div at bounding box center [646, 315] width 1293 height 631
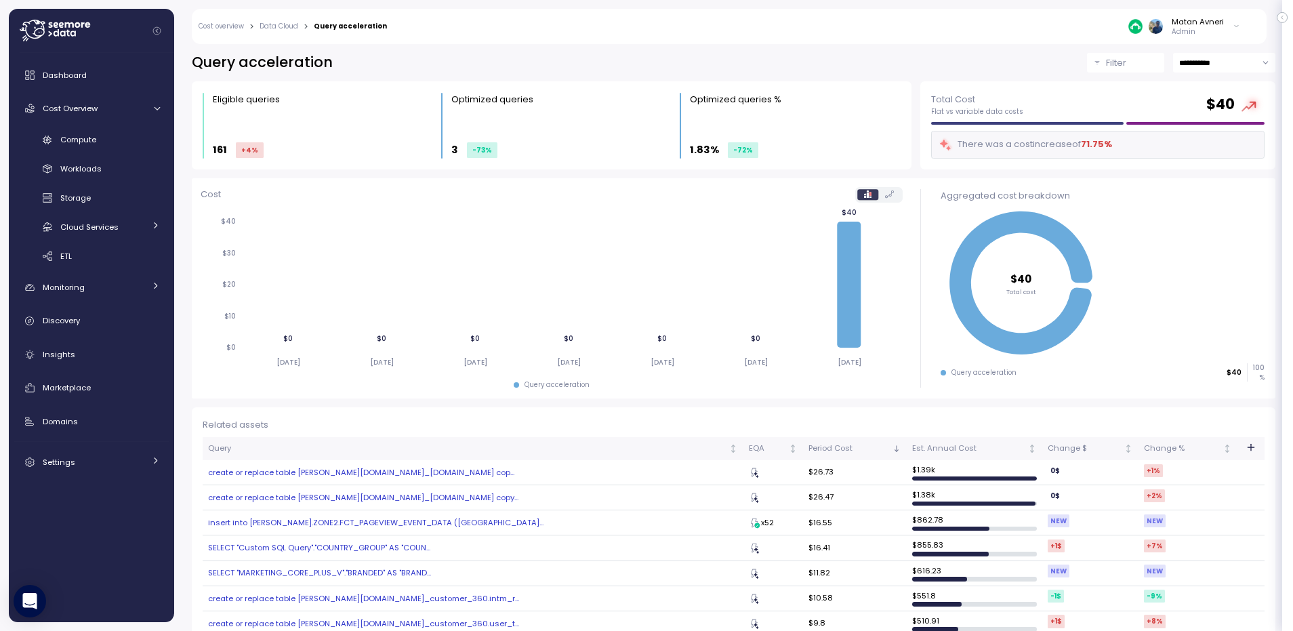
click at [280, 475] on div "create or replace table [PERSON_NAME][DOMAIN_NAME]_[DOMAIN_NAME] cop..." at bounding box center [473, 472] width 530 height 11
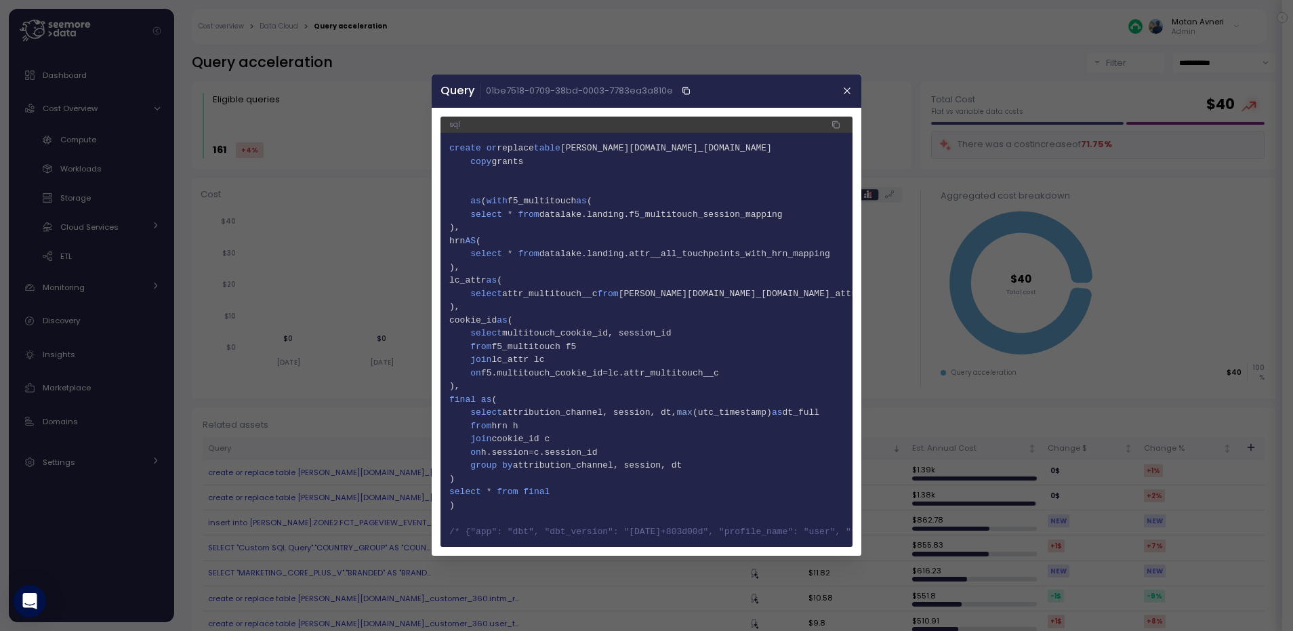
click at [991, 239] on div at bounding box center [646, 315] width 1293 height 631
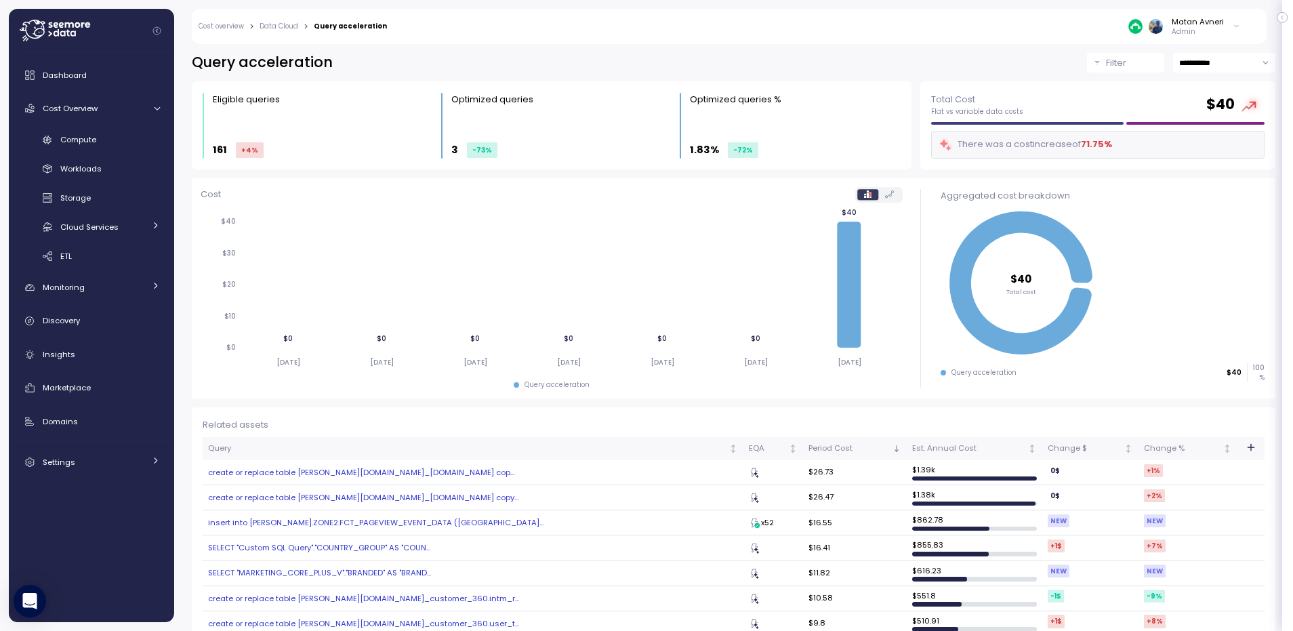
click at [282, 24] on link "Data Cloud" at bounding box center [278, 26] width 39 height 7
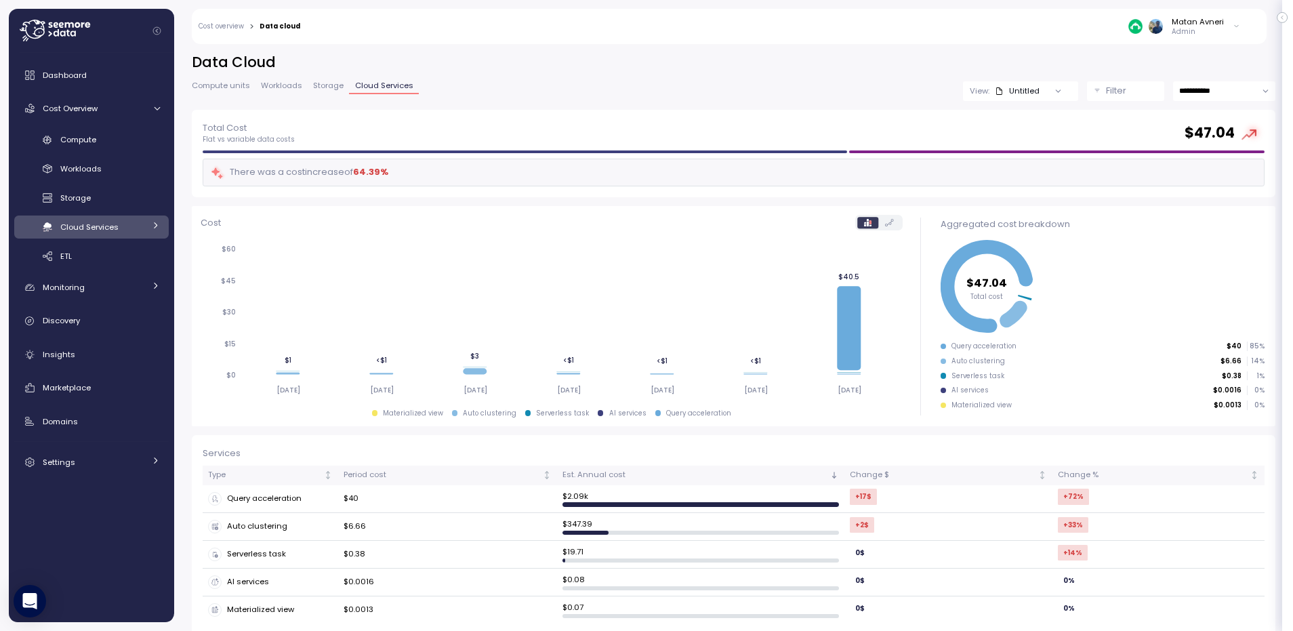
click at [326, 93] on link "Storage" at bounding box center [328, 88] width 41 height 12
